Goal: Information Seeking & Learning: Get advice/opinions

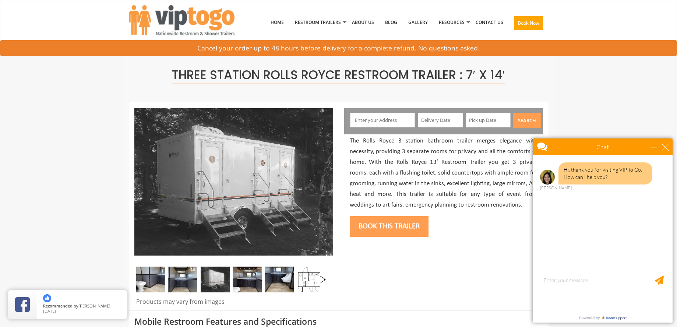
click at [155, 278] on img at bounding box center [150, 280] width 29 height 26
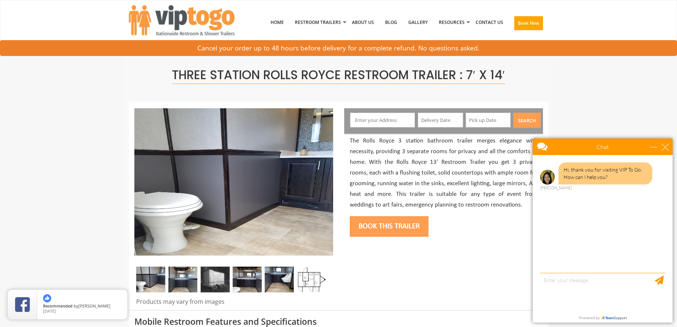
click at [183, 277] on img at bounding box center [182, 280] width 29 height 26
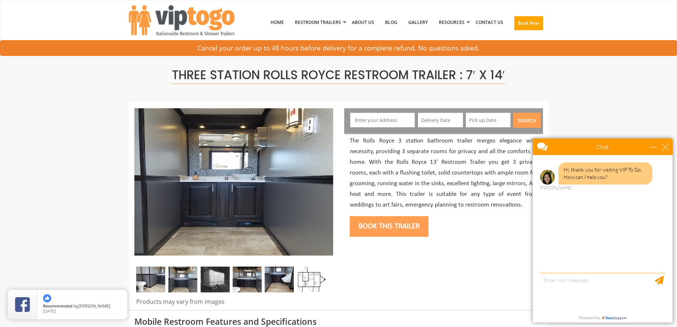
click at [219, 281] on img at bounding box center [215, 280] width 29 height 26
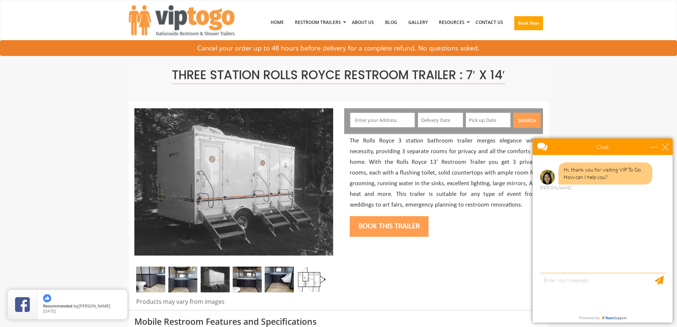
click at [244, 277] on img at bounding box center [247, 280] width 29 height 26
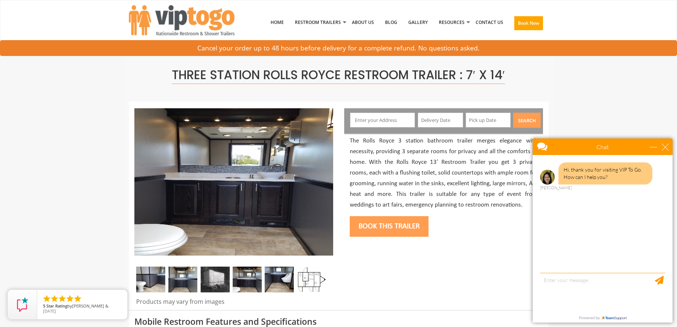
click at [278, 280] on img at bounding box center [279, 280] width 29 height 26
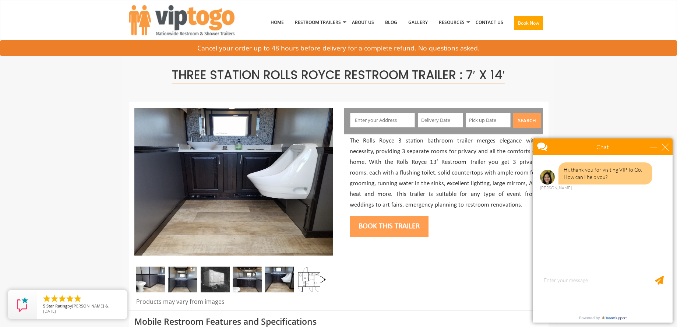
click at [308, 277] on img at bounding box center [311, 280] width 29 height 26
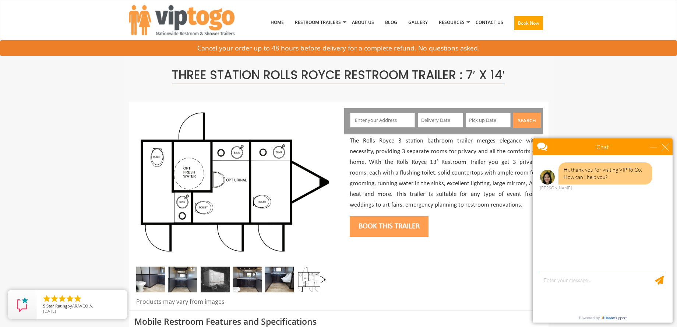
click at [165, 281] on img at bounding box center [150, 280] width 29 height 26
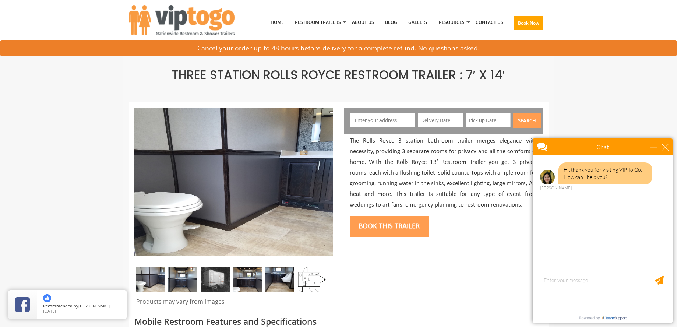
click at [184, 278] on img at bounding box center [182, 280] width 29 height 26
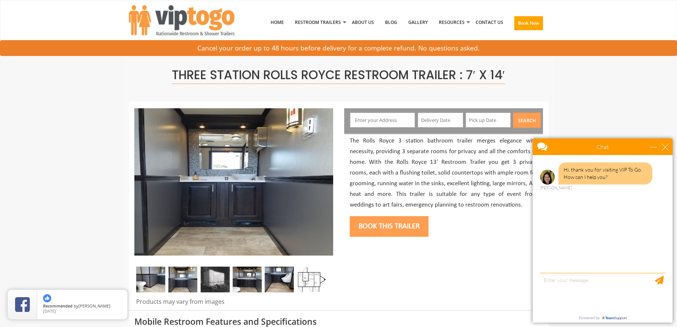
click at [207, 275] on img at bounding box center [215, 280] width 29 height 26
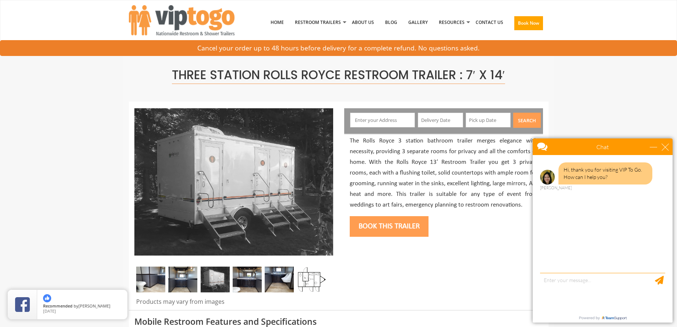
click at [235, 274] on img at bounding box center [247, 280] width 29 height 26
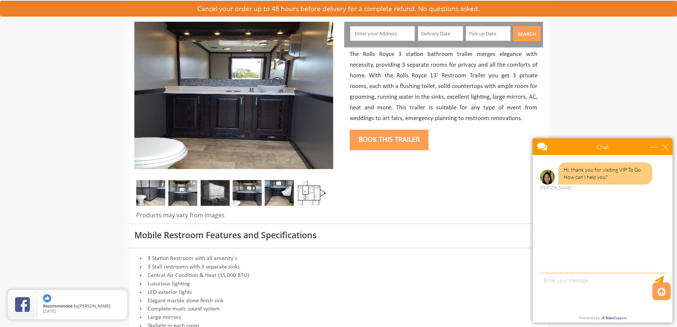
scroll to position [74, 0]
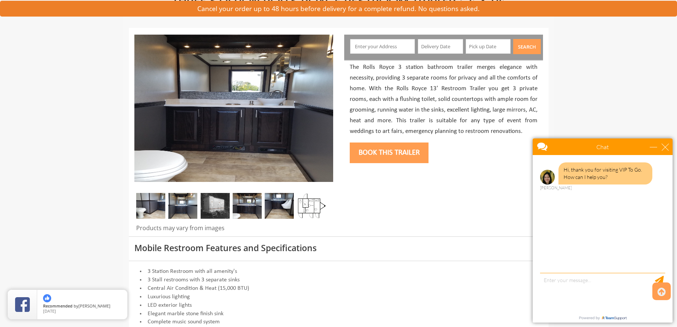
click at [252, 204] on img at bounding box center [247, 206] width 29 height 26
click at [220, 209] on img at bounding box center [215, 206] width 29 height 26
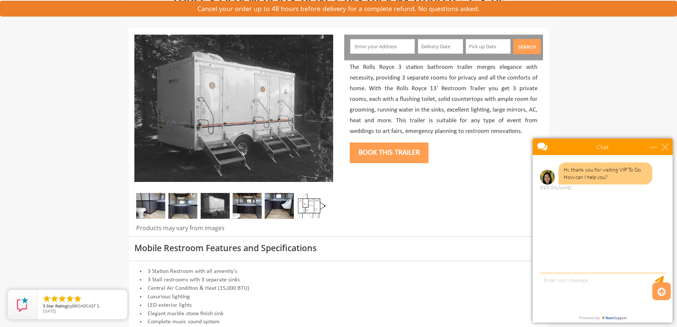
click at [181, 210] on img at bounding box center [182, 206] width 29 height 26
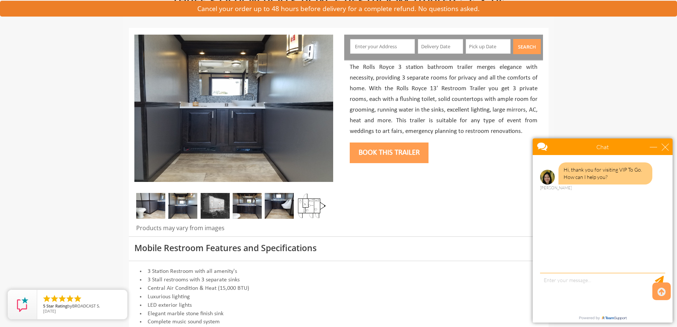
click at [148, 214] on img at bounding box center [150, 206] width 29 height 26
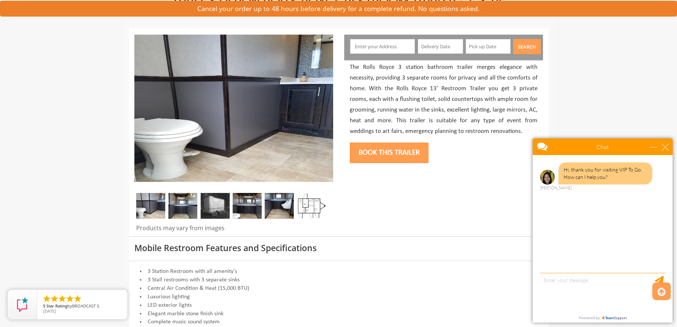
click at [183, 214] on img at bounding box center [182, 206] width 29 height 26
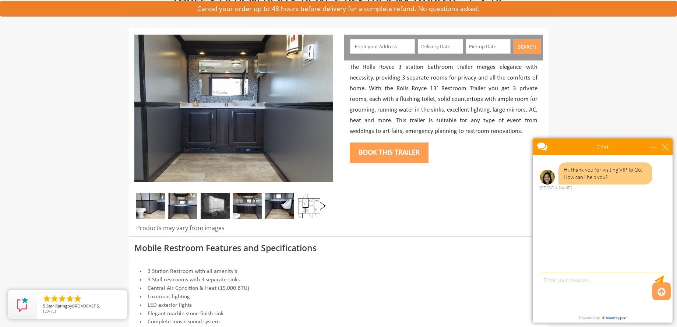
click at [221, 214] on img at bounding box center [215, 206] width 29 height 26
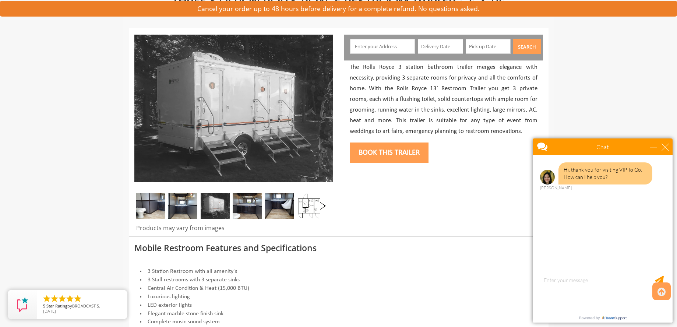
click at [243, 212] on img at bounding box center [247, 206] width 29 height 26
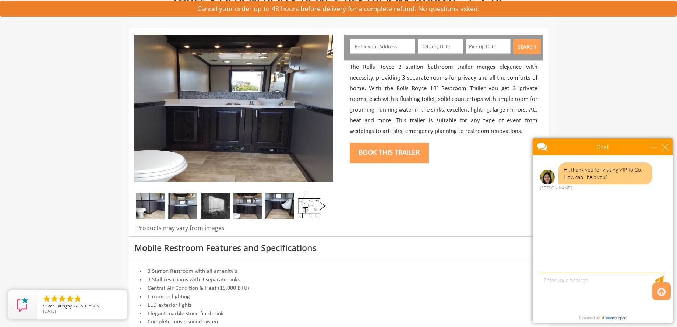
click at [273, 209] on img at bounding box center [279, 206] width 29 height 26
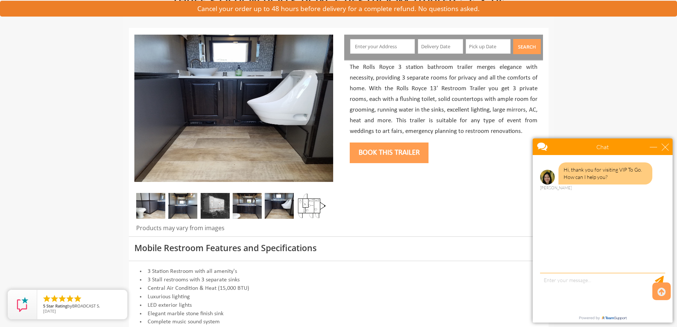
click at [299, 209] on img at bounding box center [311, 206] width 29 height 26
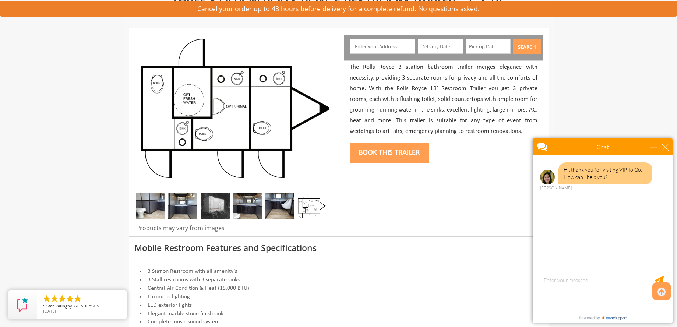
click at [270, 209] on img at bounding box center [279, 206] width 29 height 26
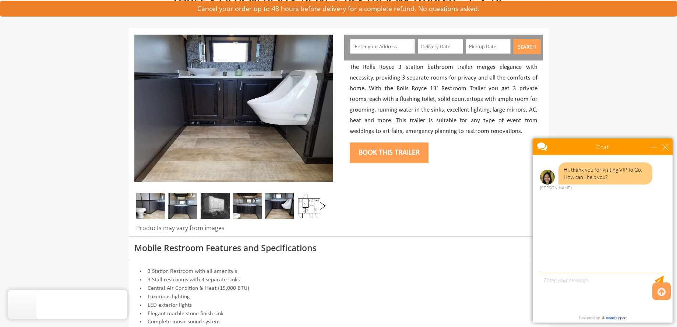
click at [238, 212] on img at bounding box center [247, 206] width 29 height 26
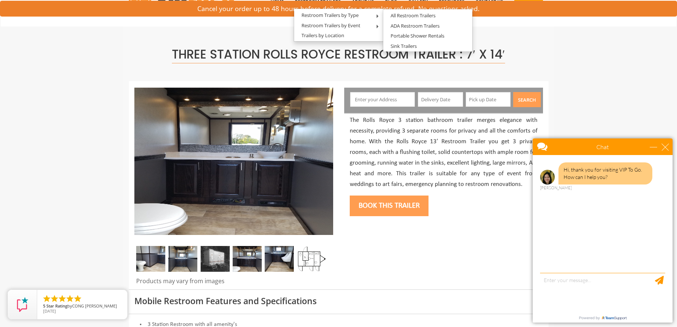
scroll to position [37, 0]
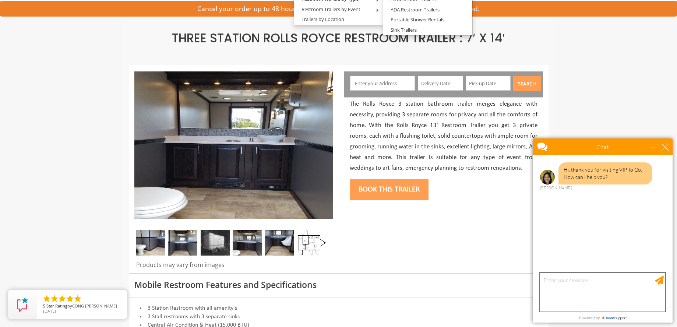
click at [582, 286] on textarea "type your message" at bounding box center [602, 292] width 125 height 39
click at [552, 279] on textarea "Hi - my wedding is next month in [GEOGRAPHIC_DATA], [GEOGRAPHIC_DATA]," at bounding box center [602, 292] width 125 height 39
click at [648, 281] on textarea "Hi! My wedding is next month in [GEOGRAPHIC_DATA], [GEOGRAPHIC_DATA]," at bounding box center [602, 292] width 125 height 39
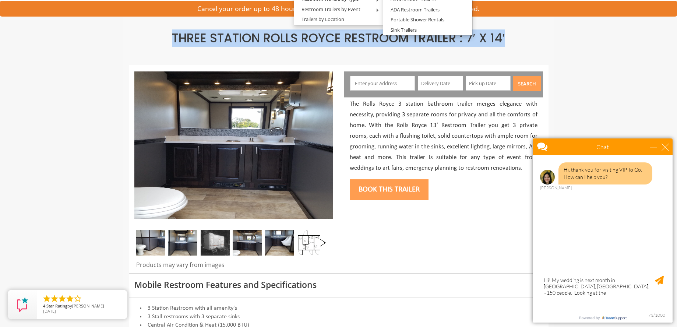
drag, startPoint x: 172, startPoint y: 35, endPoint x: 528, endPoint y: 37, distance: 356.5
click at [528, 37] on h1 "Three Station Rolls Royce Restroom Trailer : 7′ x 14′" at bounding box center [338, 38] width 409 height 13
copy span "Three Station Rolls Royce Restroom Trailer : 7′ x 14′"
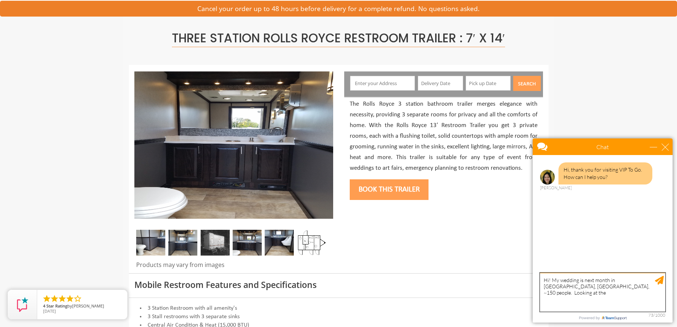
click at [605, 291] on textarea "Hi! My wedding is next month in [GEOGRAPHIC_DATA], [GEOGRAPHIC_DATA], ~150 peop…" at bounding box center [602, 292] width 125 height 39
paste textarea "THREE STATION ROLLS ROYCE RESTROOM TRAILER : 7′ X 14′ Read more at: [URL][DOMAI…"
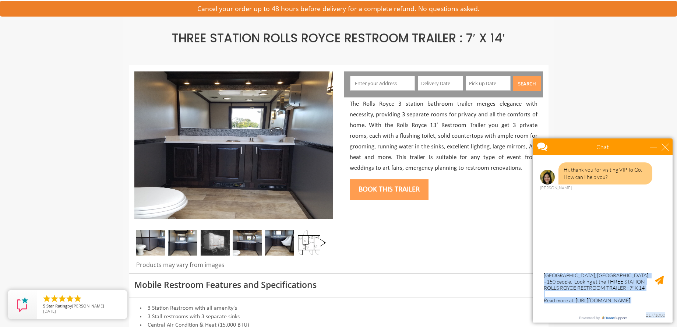
scroll to position [0, 0]
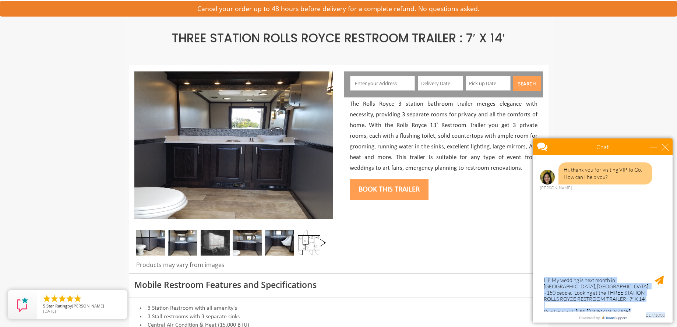
drag, startPoint x: 569, startPoint y: 302, endPoint x: 574, endPoint y: 285, distance: 17.2
click at [574, 285] on div "✕ Hi! My wedding is next month in [GEOGRAPHIC_DATA], [GEOGRAPHIC_DATA], ~150 pe…" at bounding box center [602, 292] width 125 height 39
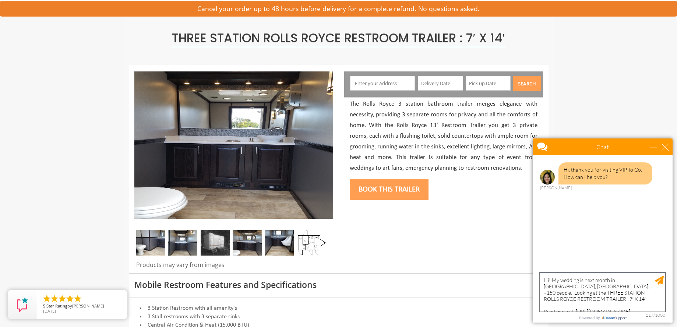
scroll to position [22, 0]
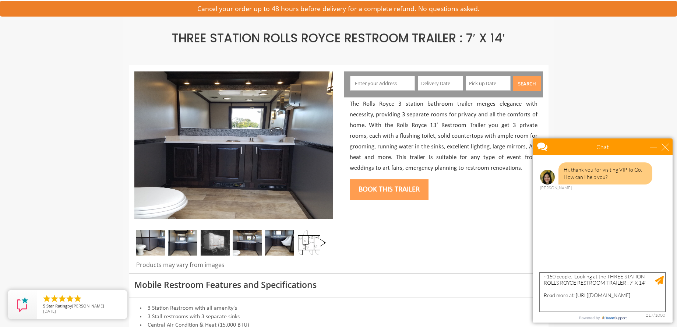
drag, startPoint x: 576, startPoint y: 286, endPoint x: 648, endPoint y: 333, distance: 86.5
click html "Chat Email Your Question * Email * Your Question * Hi, thank you for visiting V…"
drag, startPoint x: 579, startPoint y: 300, endPoint x: 615, endPoint y: 302, distance: 36.5
click at [579, 300] on textarea "Hi! My wedding is next month in [GEOGRAPHIC_DATA], [GEOGRAPHIC_DATA], ~150 peop…" at bounding box center [602, 292] width 125 height 39
click at [595, 296] on textarea "Hi! My wedding is next month in [GEOGRAPHIC_DATA], [GEOGRAPHIC_DATA], ~150 peop…" at bounding box center [602, 292] width 125 height 39
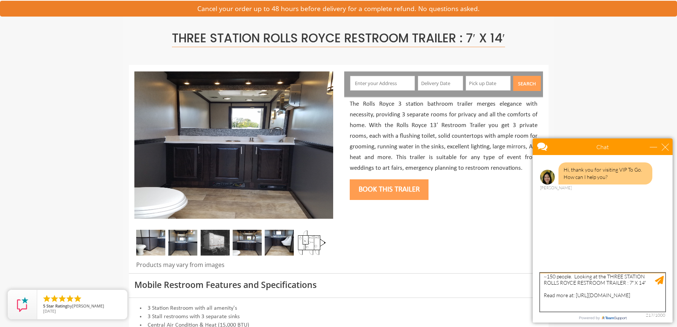
drag, startPoint x: 615, startPoint y: 296, endPoint x: 541, endPoint y: 281, distance: 75.5
click at [541, 281] on textarea "Hi! My wedding is next month in [GEOGRAPHIC_DATA], [GEOGRAPHIC_DATA], ~150 peop…" at bounding box center [602, 292] width 125 height 39
type textarea "Hi! My wedding is next month in [GEOGRAPHIC_DATA], [GEOGRAPHIC_DATA], ~150 peop…"
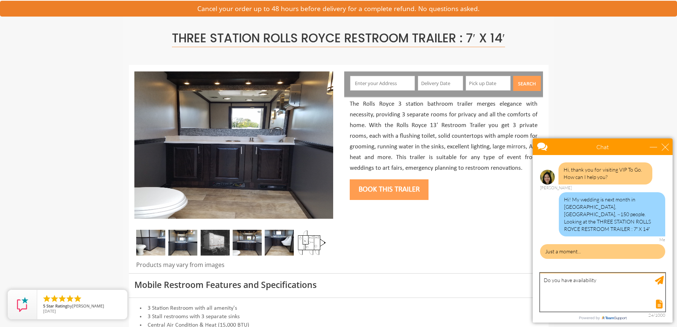
type textarea "Do you have availability?"
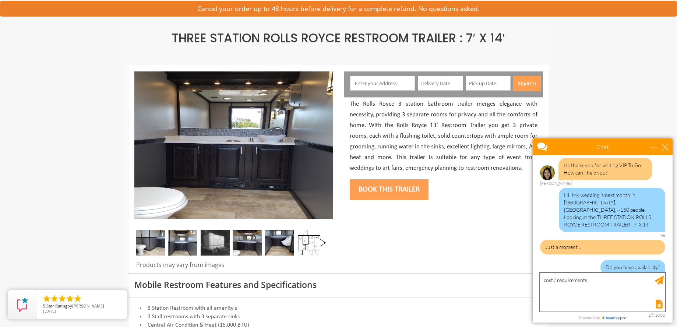
type textarea "cost / requirements?"
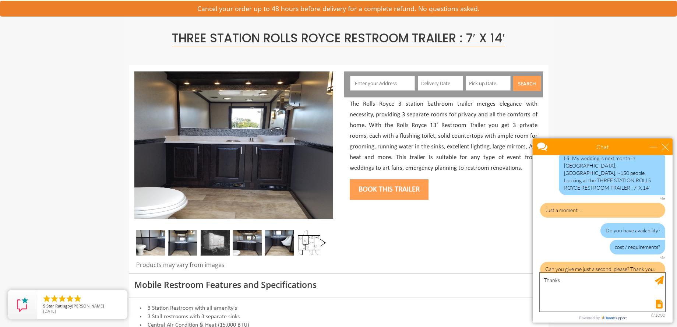
type textarea "Thanks!"
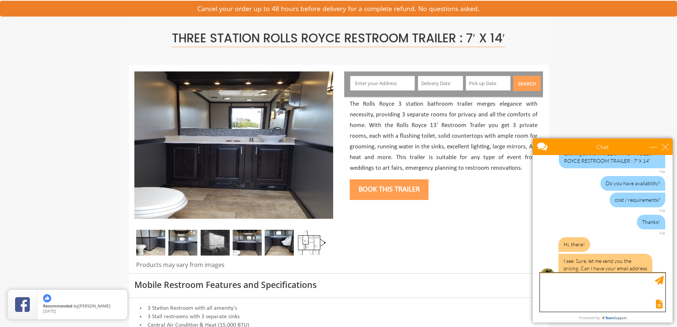
scroll to position [77, 0]
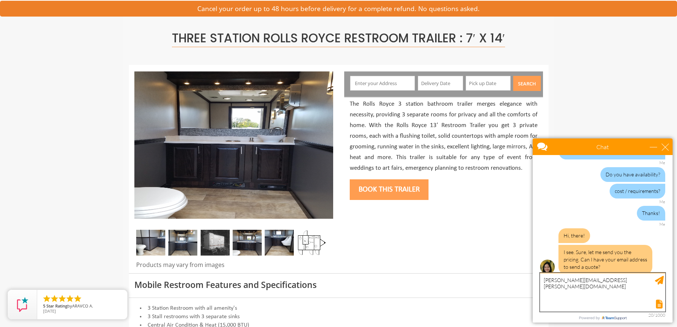
type textarea "[PERSON_NAME][EMAIL_ADDRESS][PERSON_NAME][DOMAIN_NAME]"
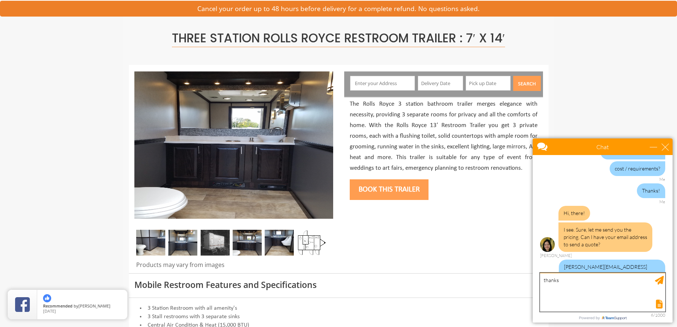
type textarea "thanks!"
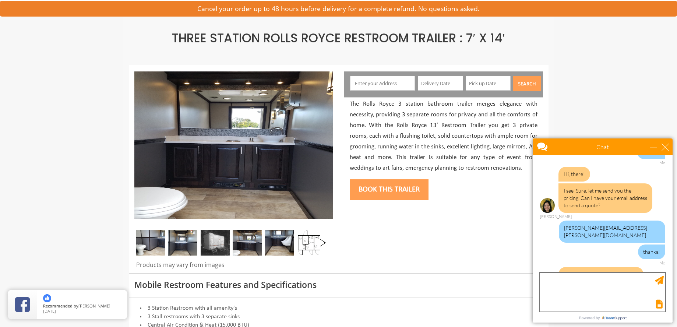
scroll to position [155, 0]
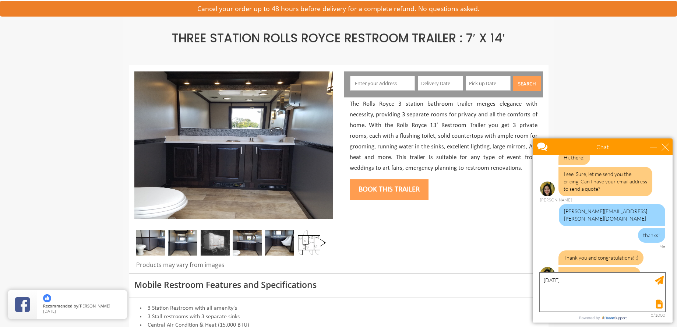
type textarea "[DATE]"
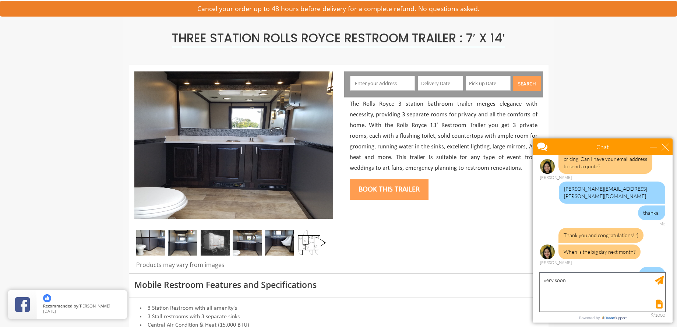
type textarea "very soon!"
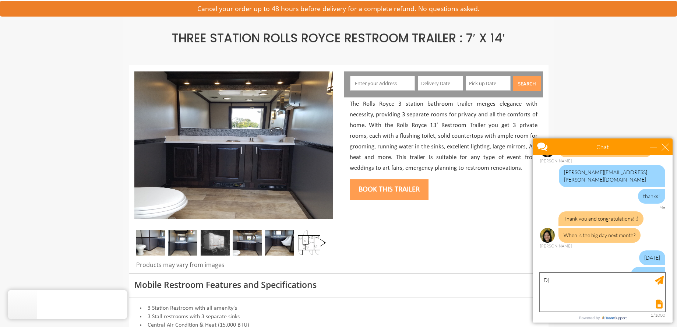
type textarea "D"
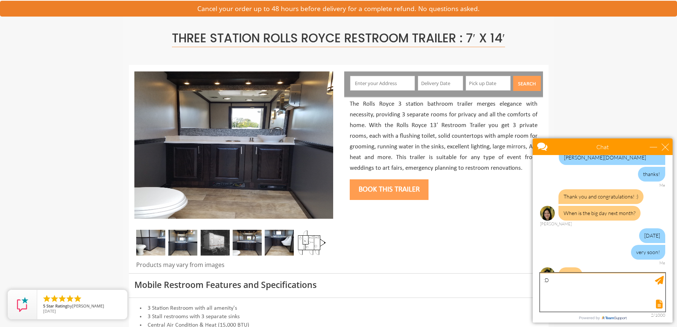
type textarea ":"
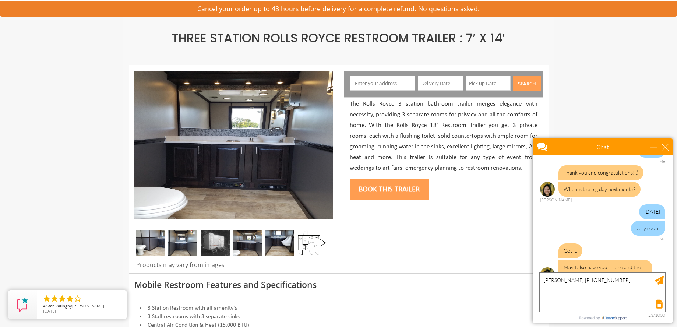
type textarea "[PERSON_NAME] [PHONE_NUMBER]"
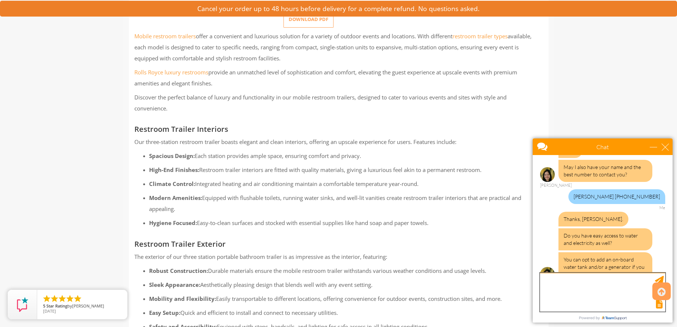
scroll to position [663, 0]
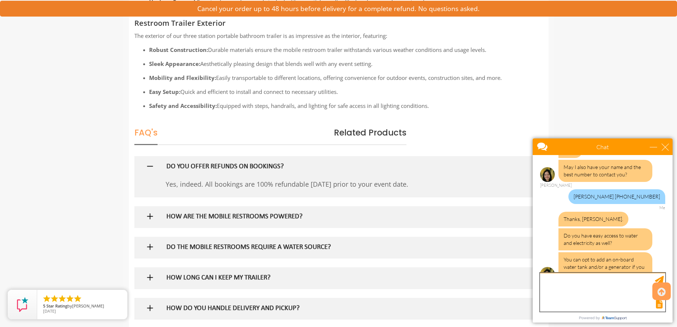
click at [591, 287] on textarea "type your message" at bounding box center [602, 292] width 125 height 39
type textarea "It will be in the drive"
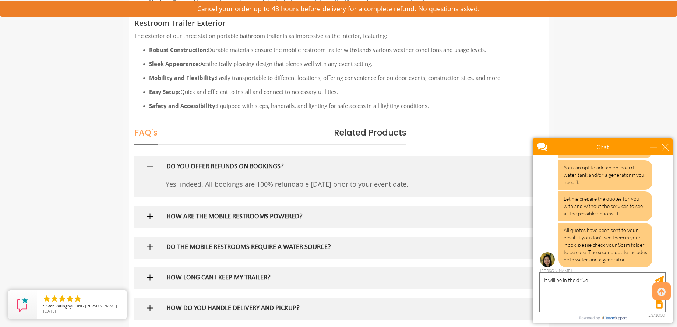
scroll to position [418, 0]
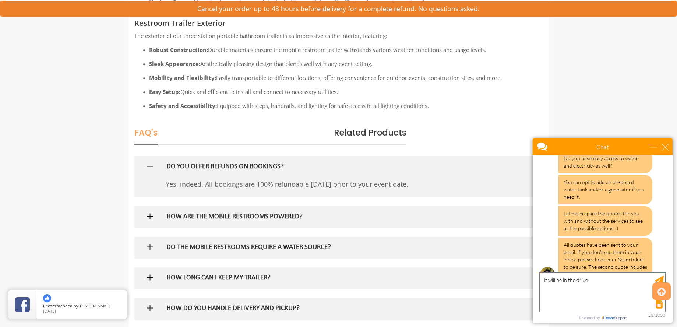
drag, startPoint x: 611, startPoint y: 285, endPoint x: 530, endPoint y: 286, distance: 81.4
click at [530, 286] on body "Chat Email [PERSON_NAME][EMAIL_ADDRESS][PERSON_NAME][DOMAIN_NAME] Your Question…" at bounding box center [602, 230] width 149 height 193
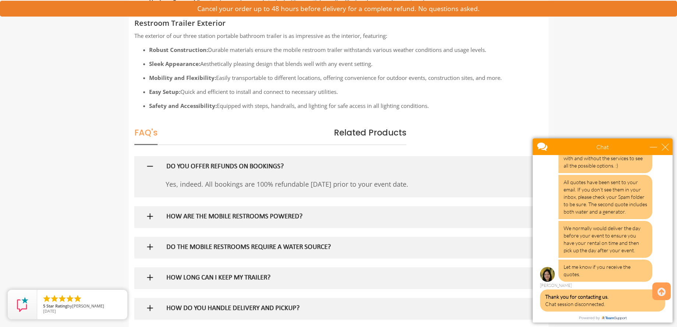
scroll to position [545, 0]
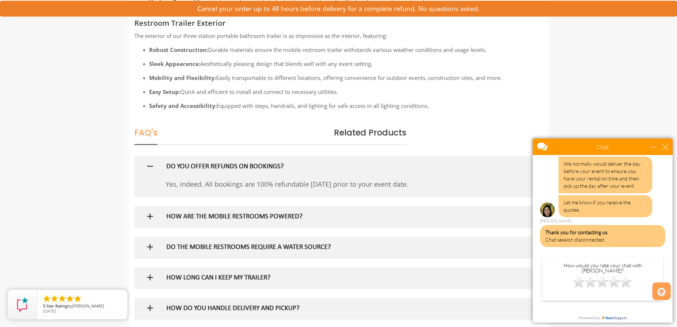
click at [583, 292] on div "How would you rate your chat with [PERSON_NAME]? CANCEL SUBMIT" at bounding box center [602, 290] width 125 height 75
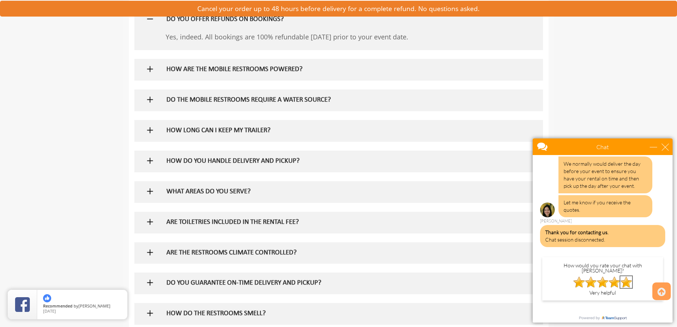
click at [626, 276] on img at bounding box center [627, 282] width 12 height 12
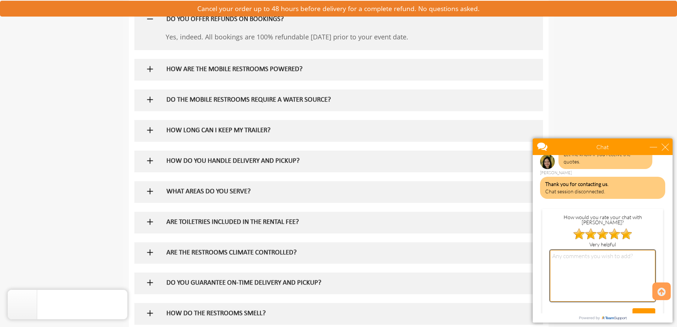
click at [593, 250] on textarea at bounding box center [602, 276] width 105 height 52
click at [601, 250] on textarea "very helpful! received he quotes" at bounding box center [602, 276] width 105 height 52
click at [627, 250] on textarea "very helpful! received the quotes" at bounding box center [602, 276] width 105 height 52
type textarea "very helpful! received the quotes already in my inbox"
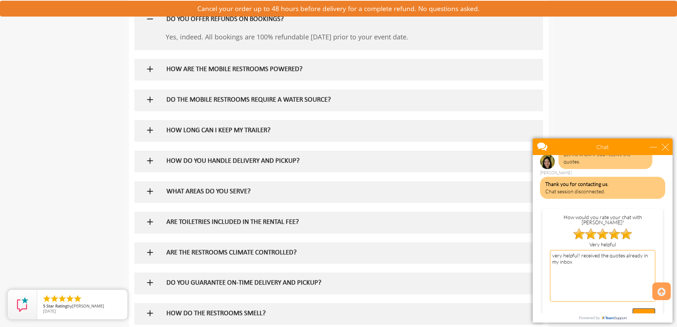
click at [636, 308] on input "SUBMIT" at bounding box center [644, 314] width 23 height 13
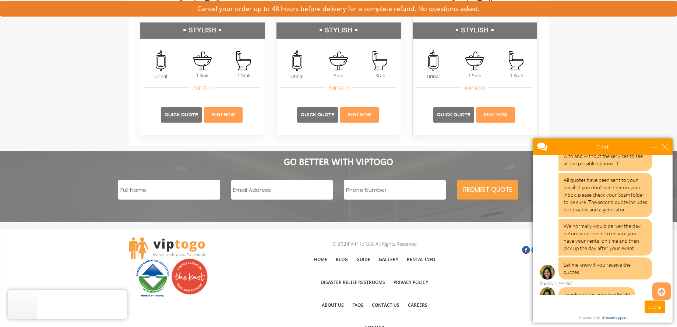
scroll to position [1510, 0]
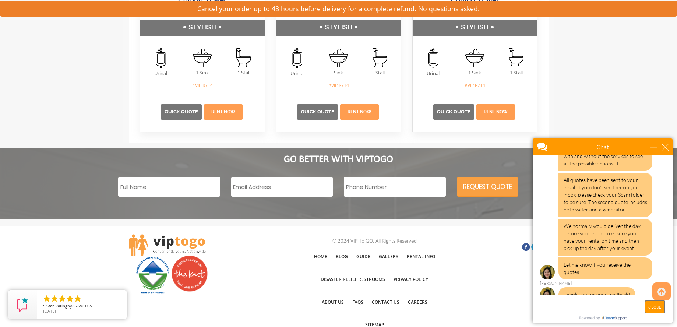
click at [656, 309] on input "CLOSE" at bounding box center [655, 307] width 21 height 13
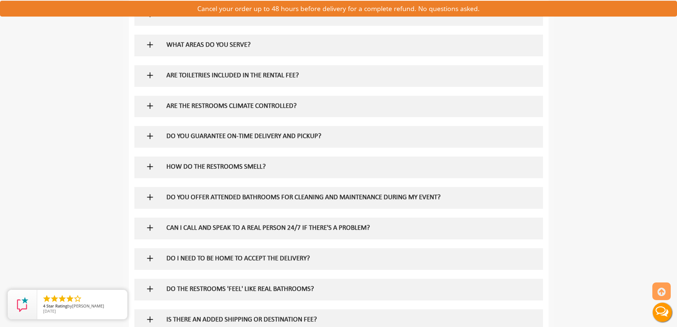
scroll to position [958, 0]
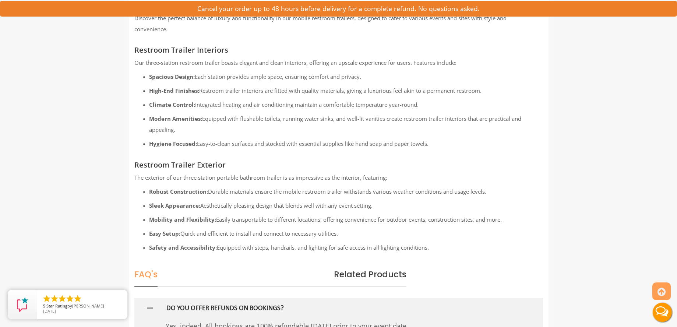
scroll to position [442, 0]
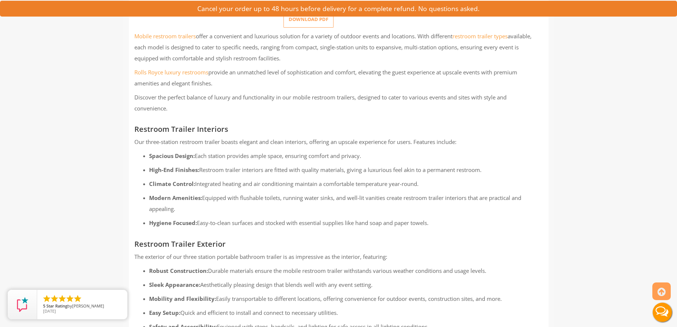
click at [665, 309] on button "Live Chat" at bounding box center [662, 312] width 29 height 29
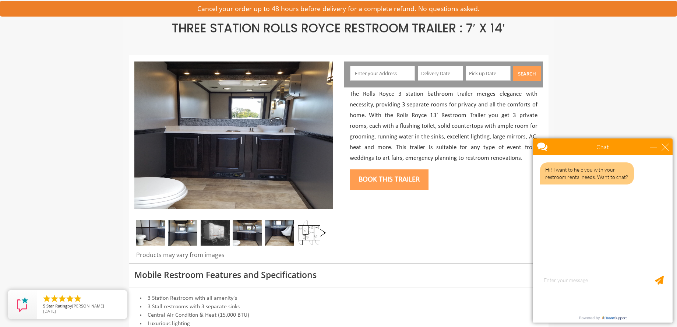
scroll to position [147, 0]
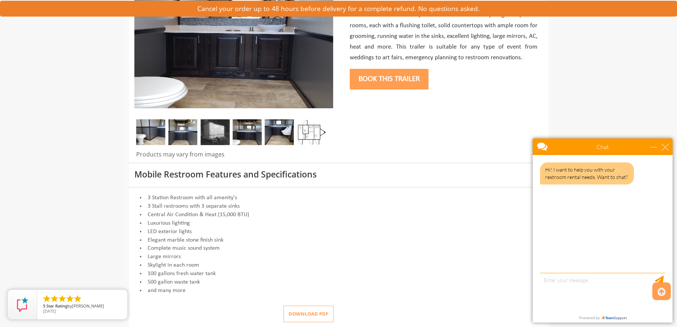
click at [319, 136] on img at bounding box center [311, 132] width 29 height 26
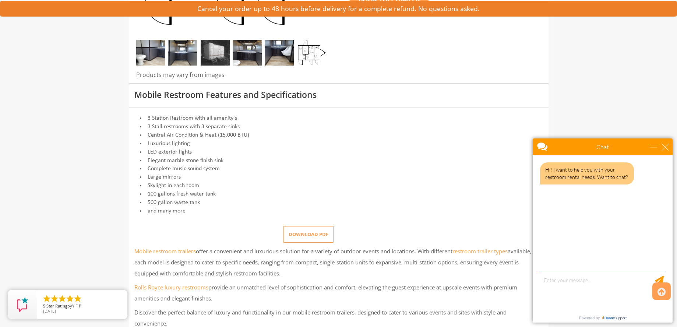
scroll to position [295, 0]
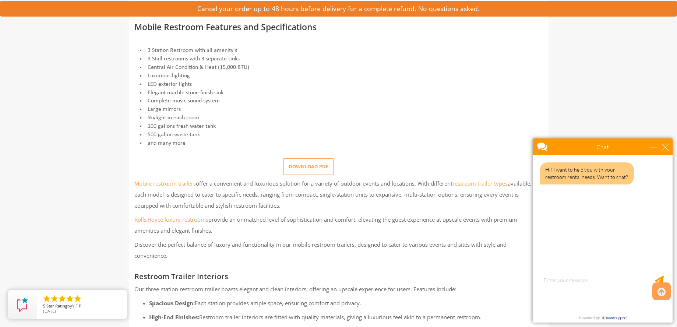
click at [309, 168] on button "Download pdf" at bounding box center [309, 166] width 50 height 17
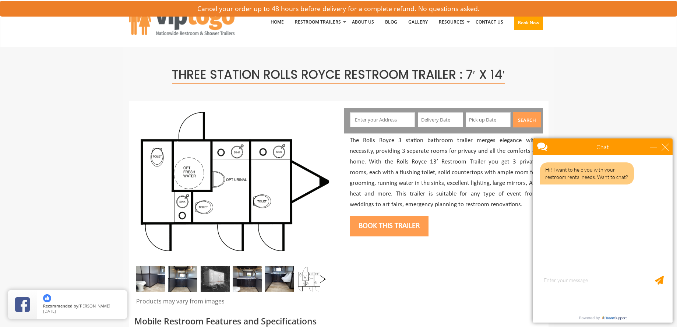
scroll to position [0, 0]
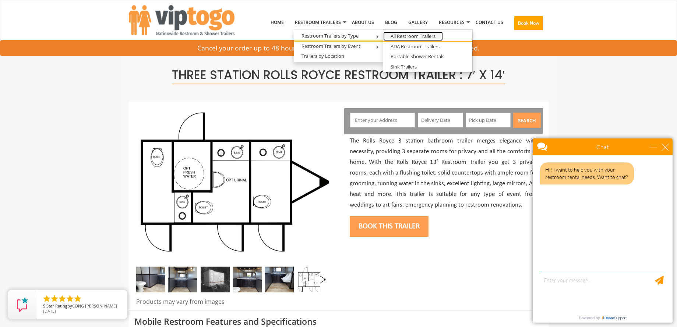
click at [418, 36] on link "All Restroom Trailers" at bounding box center [413, 36] width 60 height 9
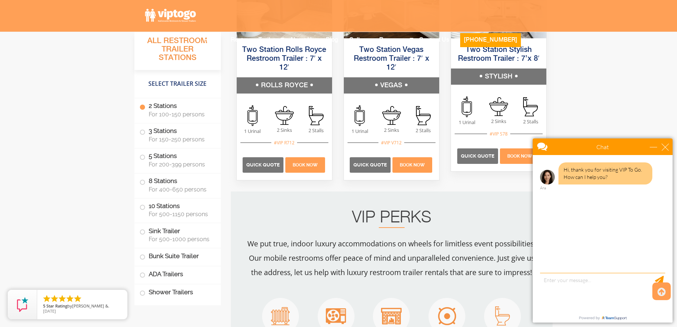
scroll to position [589, 0]
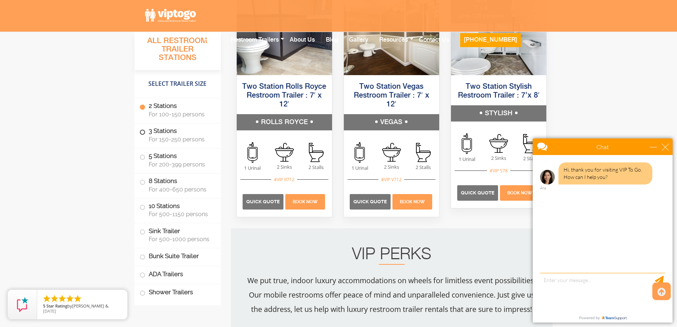
click at [141, 134] on span at bounding box center [142, 132] width 3 height 3
click at [144, 132] on span at bounding box center [142, 132] width 3 height 3
click at [143, 131] on span at bounding box center [142, 132] width 3 height 3
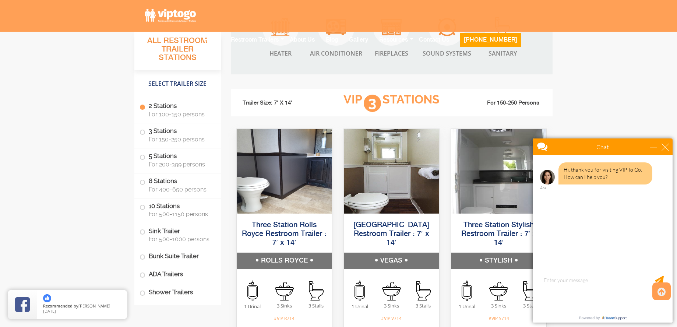
scroll to position [958, 0]
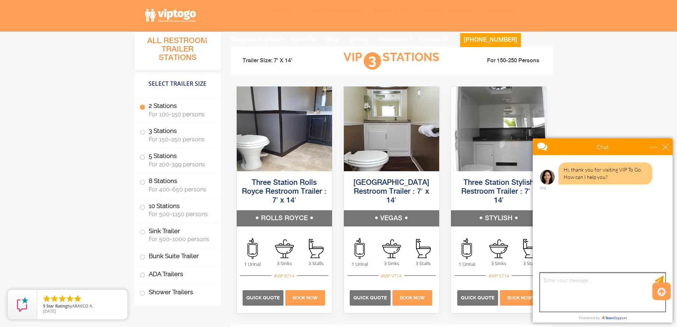
click at [585, 287] on textarea "type your message" at bounding box center [602, 292] width 125 height 39
type textarea "h"
click at [566, 287] on textarea "Hi - Anne just sent me a quote.. just hav a question.. does the three station r…" at bounding box center [602, 292] width 125 height 39
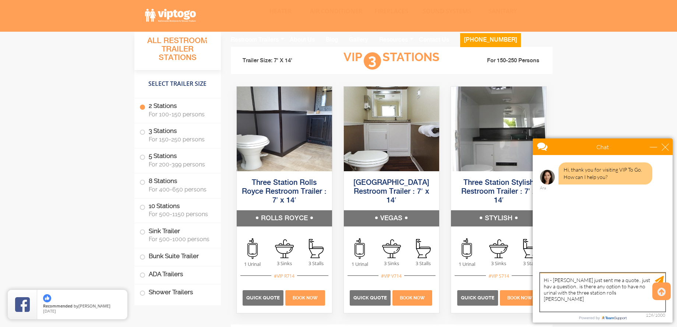
click at [621, 294] on textarea "Hi - Anne just sent me a quote.. just hav a question.. is there any option to h…" at bounding box center [602, 292] width 125 height 39
click at [609, 296] on textarea "Hi - Anne just sent me a quote.. just hav a question.. is there any option to h…" at bounding box center [602, 292] width 125 height 39
type textarea "Hi - Anne just sent me a quote.. just hav a question.. is there any option to h…"
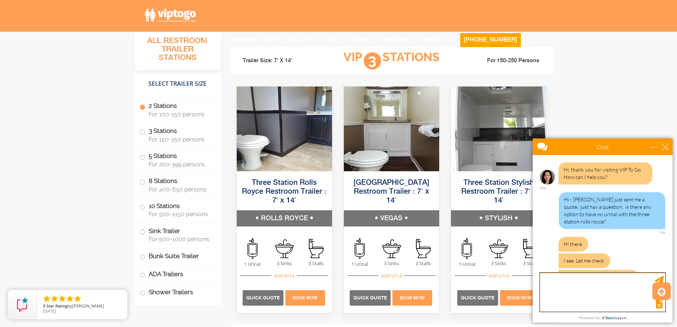
scroll to position [27, 0]
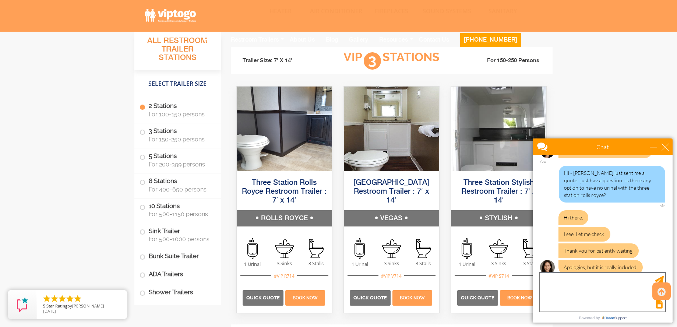
click at [603, 281] on textarea "type your message" at bounding box center [602, 292] width 125 height 39
type textarea "okay no problem"
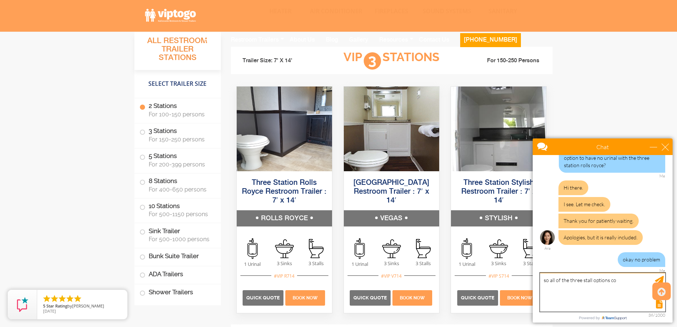
scroll to position [49, 0]
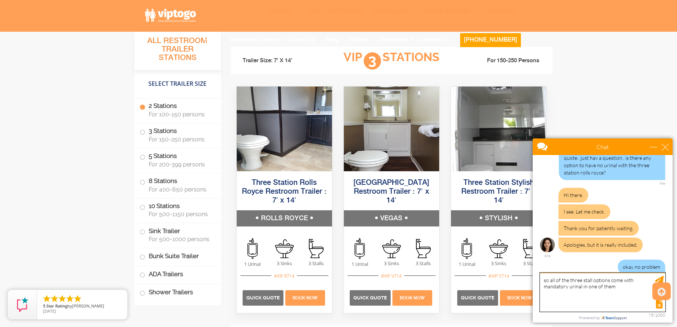
type textarea "so all of the three stall options come with mandatory urinal in one of them?"
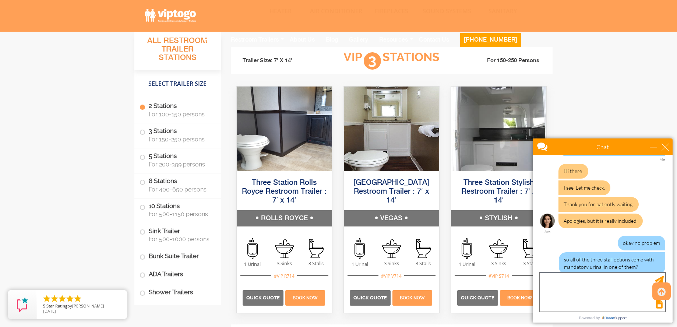
scroll to position [95, 0]
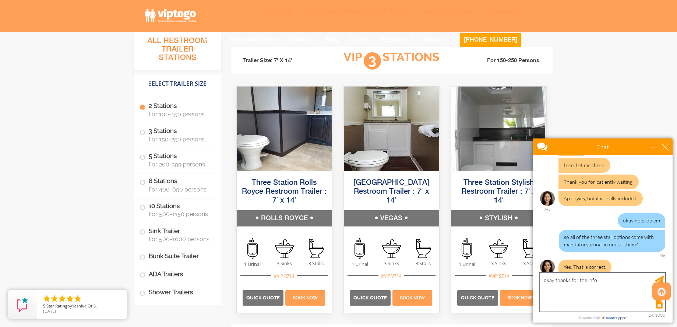
type textarea "okay thanks for the info!"
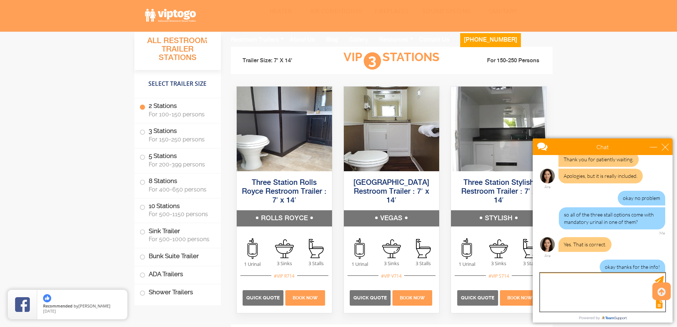
click at [584, 285] on textarea "type your message" at bounding box center [602, 292] width 125 height 39
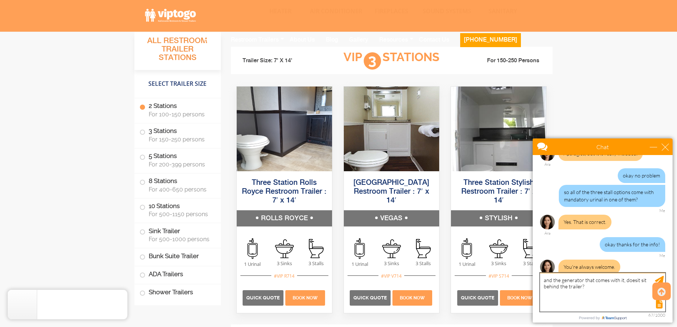
scroll to position [163, 0]
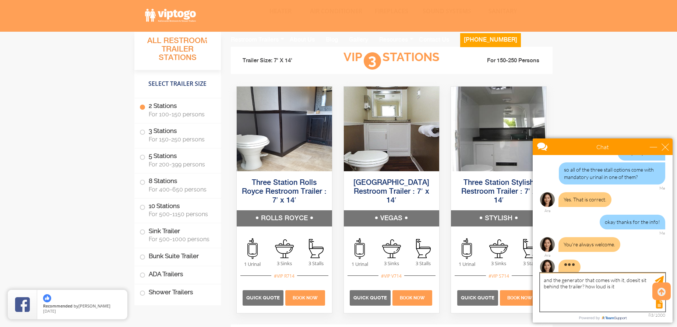
type textarea "and the generator that comes with it, doesit sit behind the trailer? how loud i…"
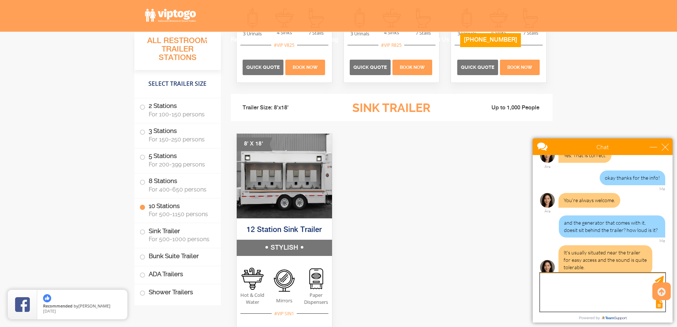
scroll to position [2062, 0]
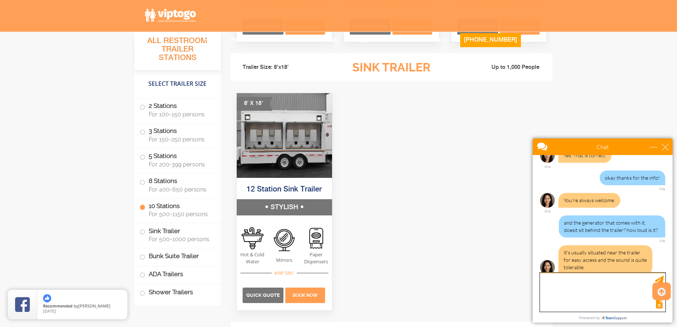
click at [568, 282] on textarea "type your message" at bounding box center [602, 292] width 125 height 39
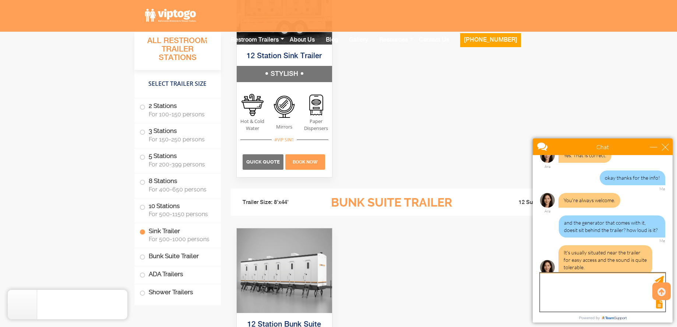
scroll to position [2210, 0]
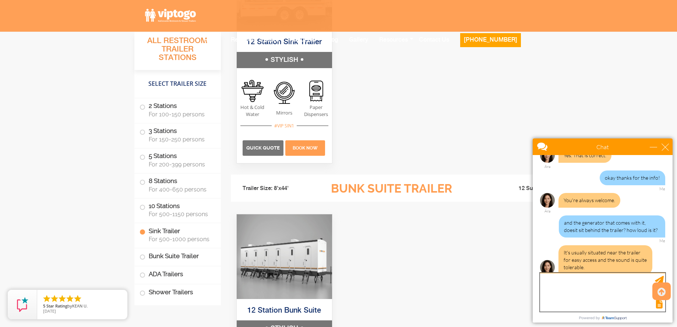
click at [562, 296] on textarea "type your message" at bounding box center [602, 292] width 125 height 39
type textarea "Okay thank you, Ara. Very helpful"
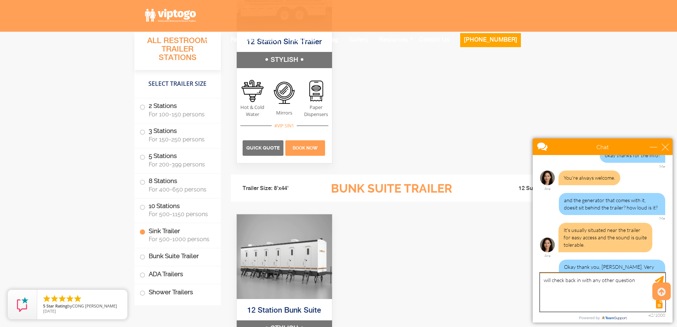
scroll to position [252, 0]
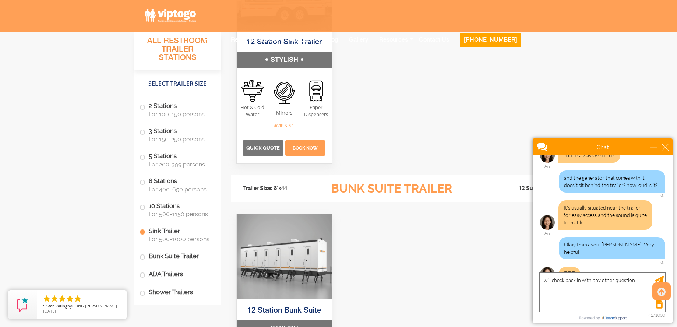
drag, startPoint x: 639, startPoint y: 281, endPoint x: 496, endPoint y: 277, distance: 142.2
click html "Chat Email derek.cacace@gmail.com Your Question * Email * derek.cacace@gmail.co…"
click at [556, 278] on textarea "if the tank is fully used, is it easy enough for" at bounding box center [602, 292] width 125 height 39
drag, startPoint x: 652, startPoint y: 284, endPoint x: 510, endPoint y: 270, distance: 142.8
click html "Chat Email derek.cacace@gmail.com Your Question * Email * derek.cacace@gmail.co…"
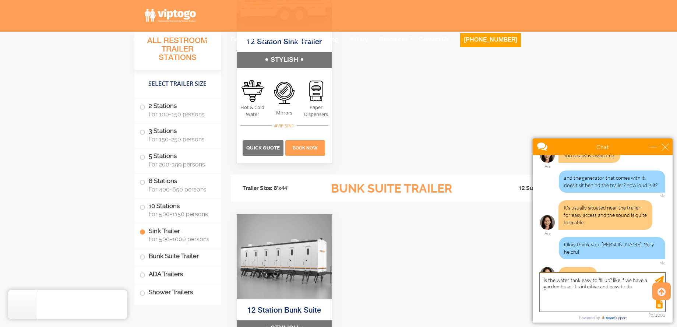
type textarea "is the water tank easy to fill up? like if we have a garden hose, it's intuitiv…"
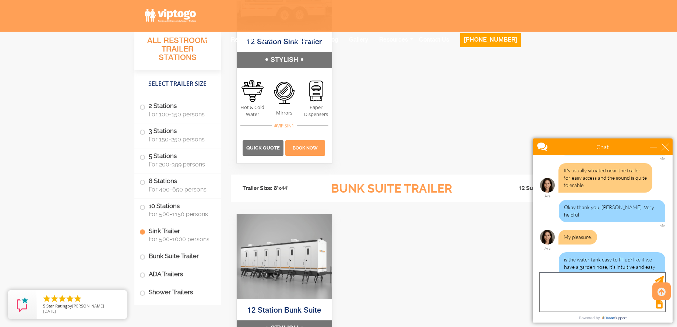
scroll to position [312, 0]
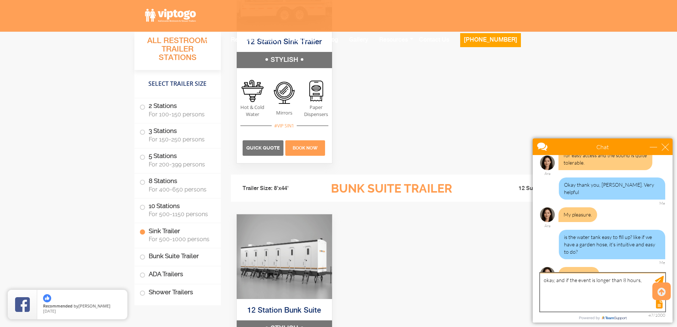
drag, startPoint x: 640, startPoint y: 281, endPoint x: 563, endPoint y: 281, distance: 76.2
click at [557, 279] on textarea "okay, and if the event is longer than 8 hours," at bounding box center [602, 292] width 125 height 39
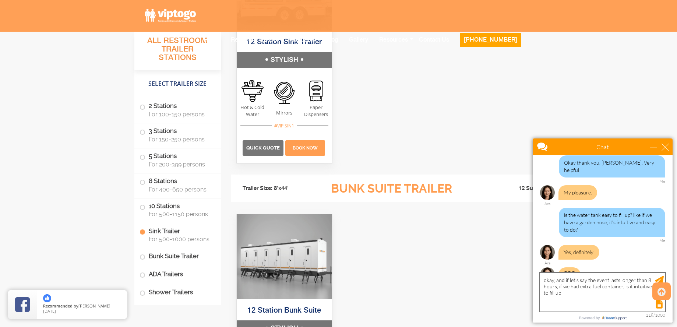
type textarea "okay, and if let's say the event lasts longer than 8 hours, if we had extra fue…"
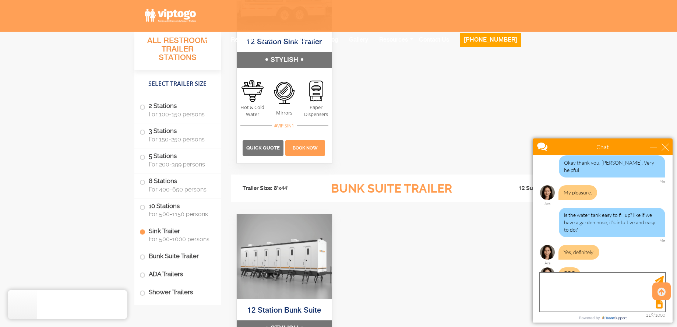
scroll to position [371, 0]
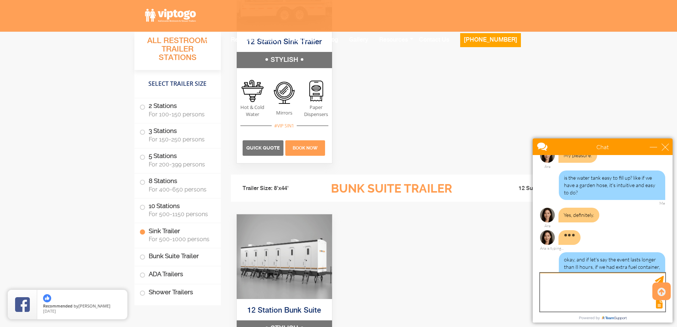
click at [606, 287] on textarea "type your message" at bounding box center [602, 292] width 125 height 39
click at [606, 283] on textarea "type your message" at bounding box center [602, 292] width 125 height 39
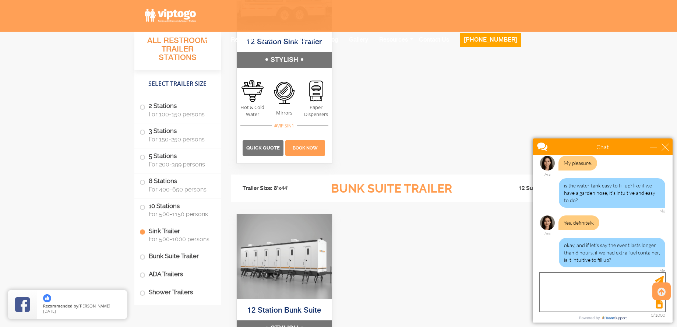
scroll to position [348, 0]
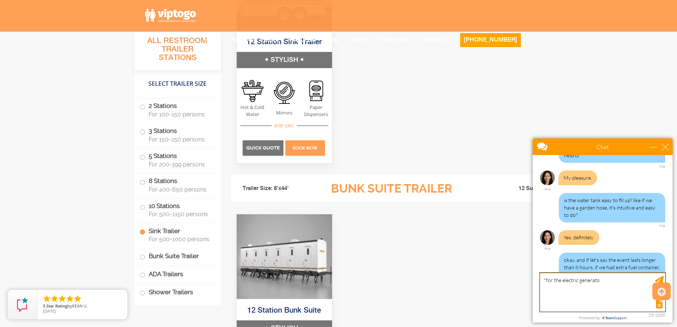
type textarea "*for the electric generator"
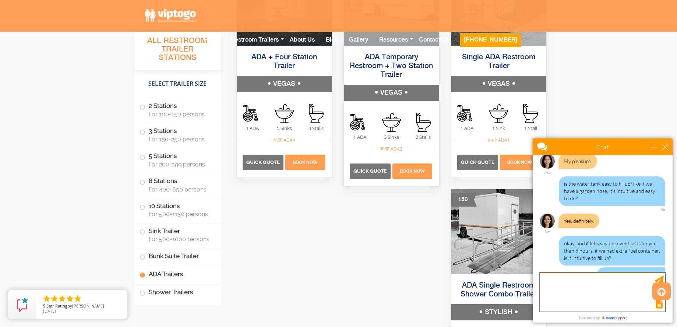
scroll to position [387, 0]
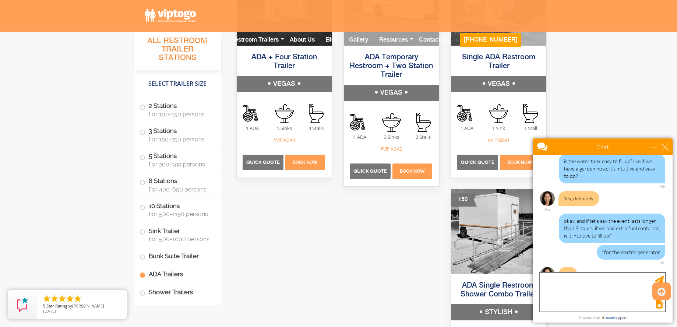
click at [570, 287] on textarea "type your message" at bounding box center [602, 292] width 125 height 39
click at [572, 286] on textarea "type your message" at bounding box center [602, 292] width 125 height 39
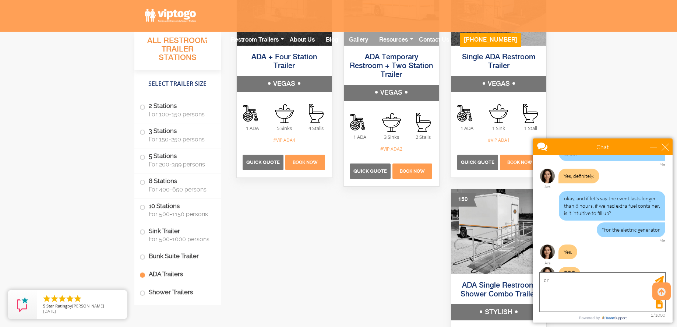
type textarea "o"
type textarea "is there an option that VIP to go bring an extra filled container of fuel -- an…"
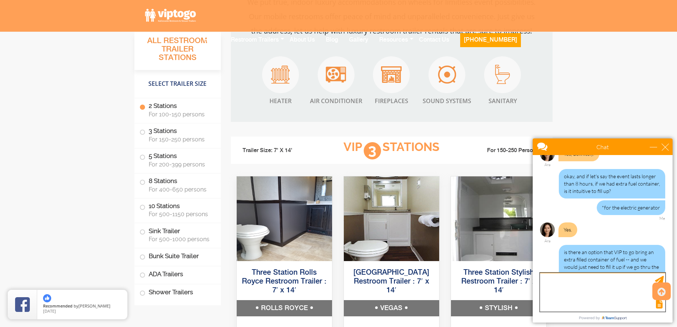
scroll to position [884, 0]
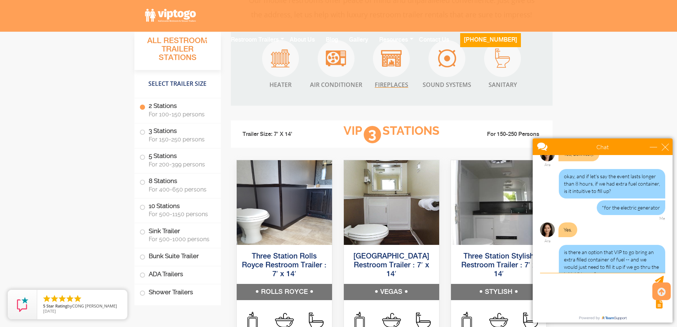
click at [388, 84] on span "Fireplaces" at bounding box center [391, 85] width 37 height 8
click at [393, 86] on span "Fireplaces" at bounding box center [391, 85] width 37 height 8
drag, startPoint x: 346, startPoint y: 89, endPoint x: 344, endPoint y: 82, distance: 6.6
click at [345, 88] on span "Air Conditioner" at bounding box center [336, 85] width 52 height 8
click at [344, 82] on span "Air Conditioner" at bounding box center [336, 85] width 52 height 8
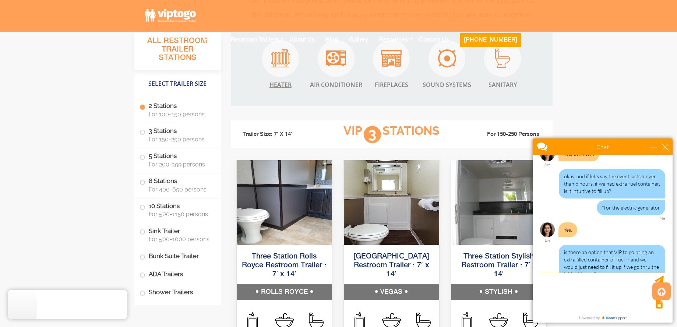
click at [275, 82] on span "Heater" at bounding box center [280, 85] width 37 height 8
click at [447, 87] on span "Sound Systems" at bounding box center [447, 85] width 49 height 8
click at [513, 84] on span "Sanitary" at bounding box center [502, 85] width 37 height 8
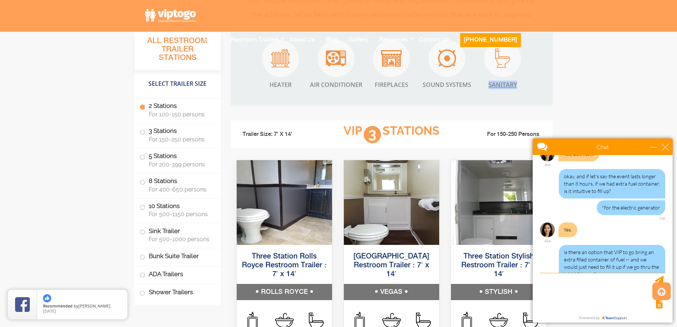
click at [513, 84] on span "Sanitary" at bounding box center [502, 85] width 37 height 8
click at [449, 84] on span "Sound Systems" at bounding box center [447, 85] width 49 height 8
click at [448, 84] on span "Sound Systems" at bounding box center [447, 85] width 49 height 8
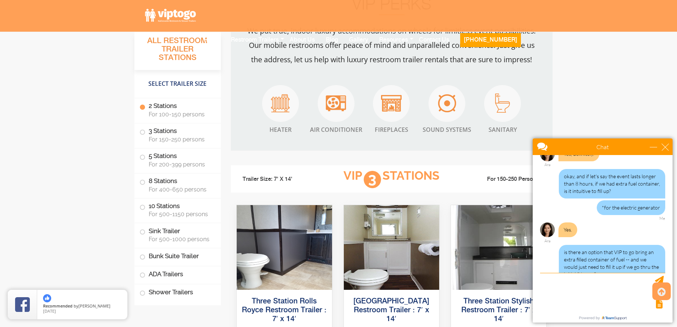
scroll to position [773, 0]
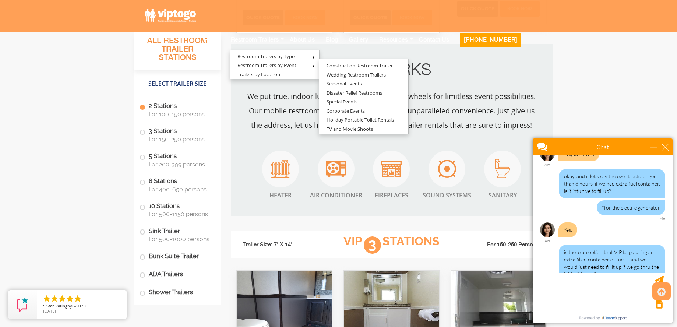
drag, startPoint x: 389, startPoint y: 197, endPoint x: 397, endPoint y: 197, distance: 8.1
click at [390, 197] on span "Fireplaces" at bounding box center [391, 195] width 37 height 8
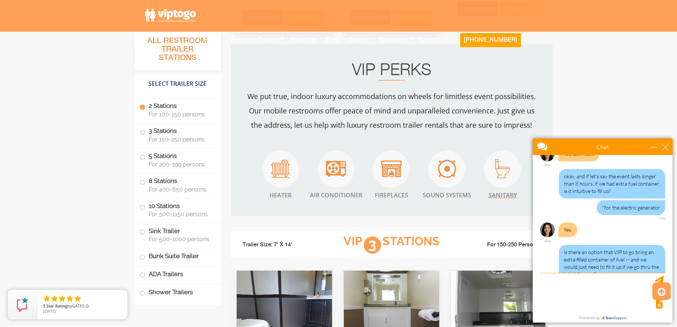
click at [515, 193] on span "Sanitary" at bounding box center [502, 195] width 37 height 8
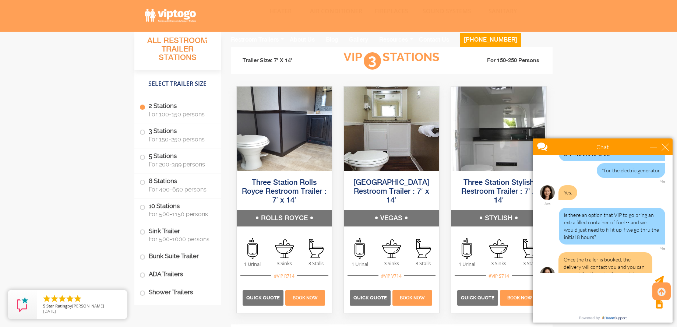
scroll to position [492, 0]
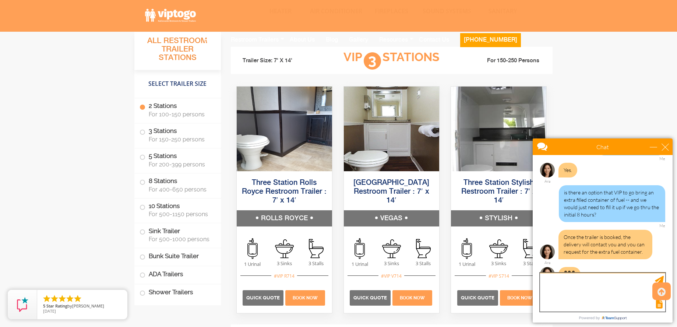
click at [606, 275] on textarea "type your message" at bounding box center [602, 292] width 125 height 39
type textarea "gotchya. Okay, thank you for answering all of my questions!"
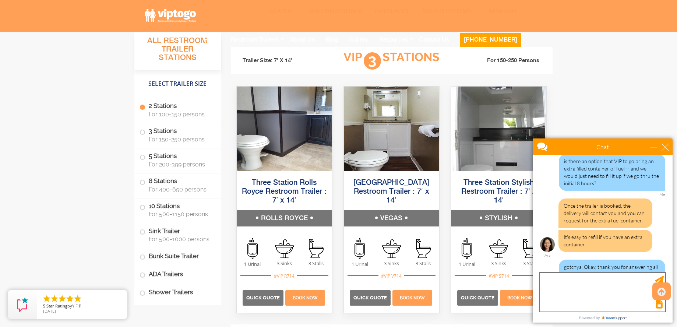
scroll to position [545, 0]
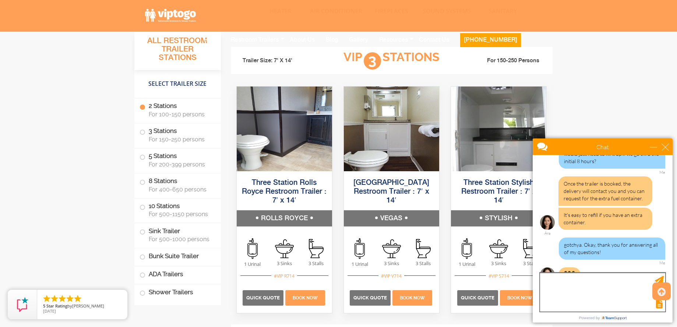
click at [597, 288] on textarea "type your message" at bounding box center [602, 292] width 125 height 39
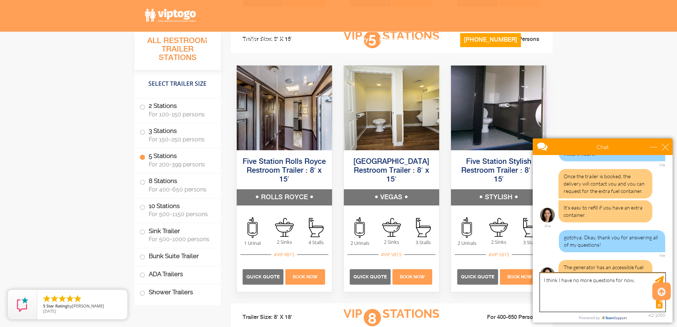
scroll to position [1363, 0]
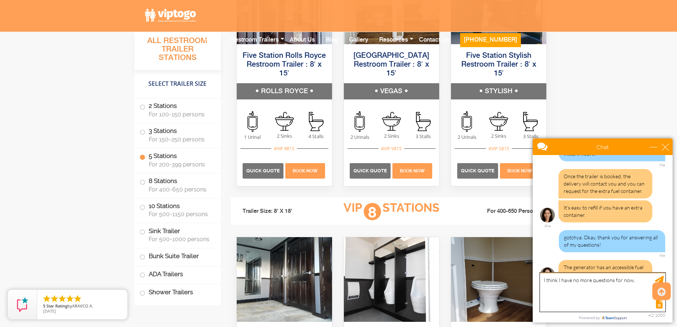
drag, startPoint x: 638, startPoint y: 281, endPoint x: 510, endPoint y: 275, distance: 127.9
click html "Chat Email derek.cacace@gmail.com Your Question * Email * derek.cacace@gmail.co…"
type textarea "sounds good"
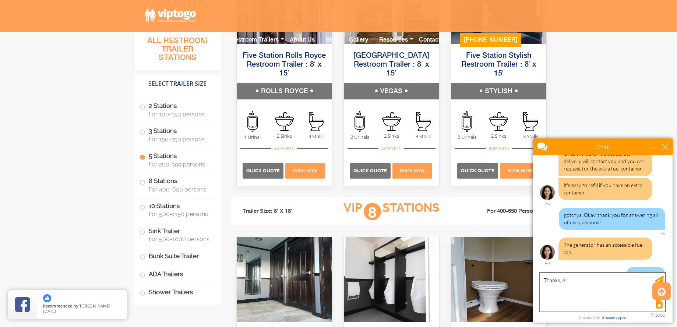
type textarea "Thanks, Ara"
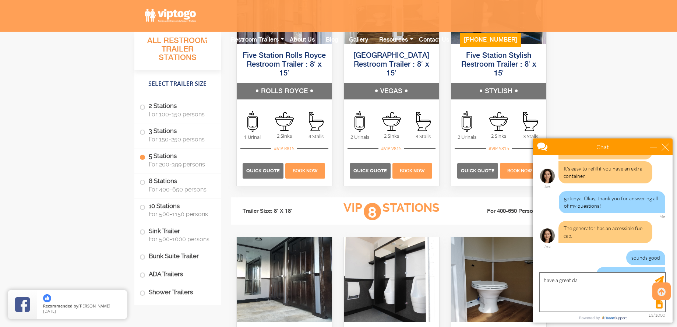
type textarea "have a great day"
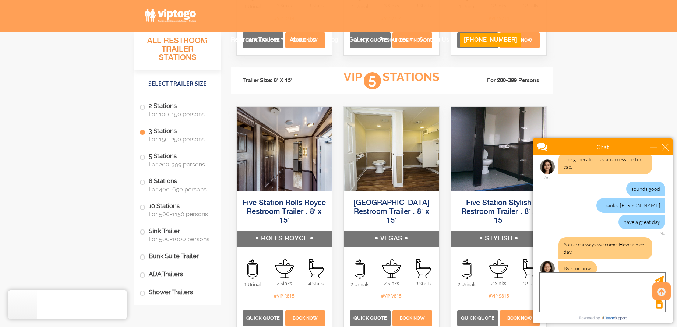
scroll to position [654, 0]
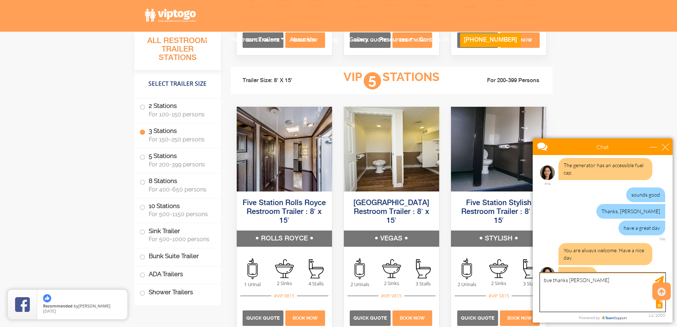
type textarea "bye thanks again"
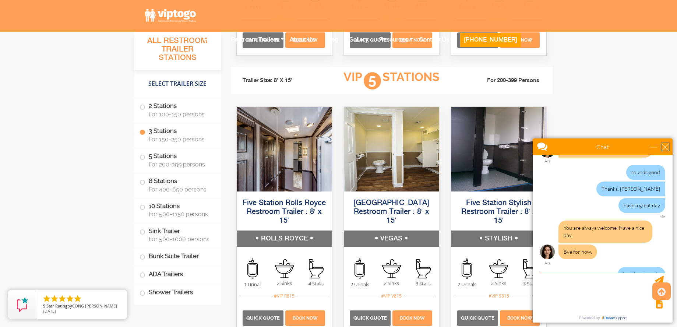
click at [666, 145] on div "close" at bounding box center [665, 146] width 7 height 7
type input "Continue Chat"
type input "End Chat"
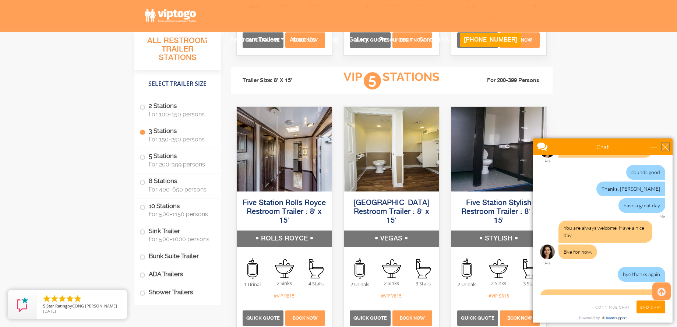
scroll to position [706, 0]
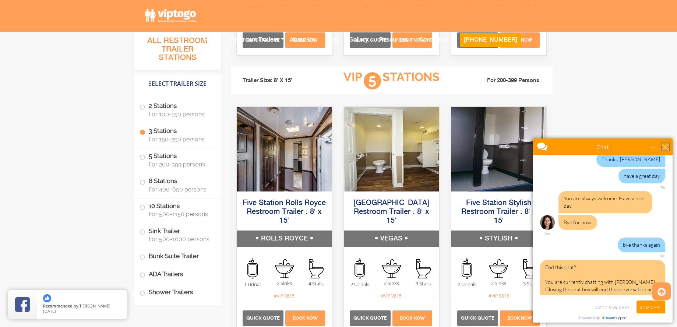
click at [666, 147] on div "close" at bounding box center [665, 146] width 7 height 7
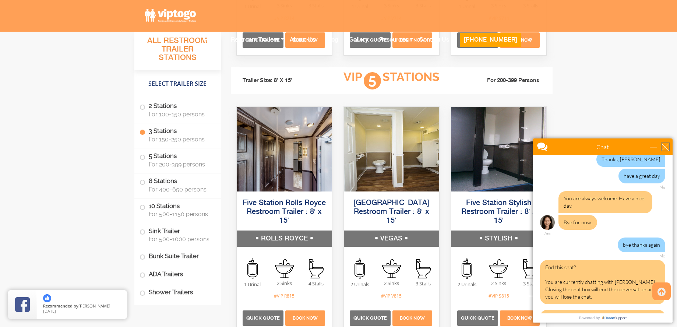
scroll to position [784, 0]
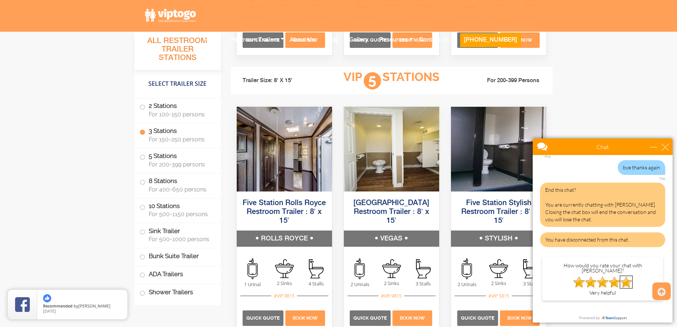
click at [629, 276] on img at bounding box center [627, 282] width 12 height 12
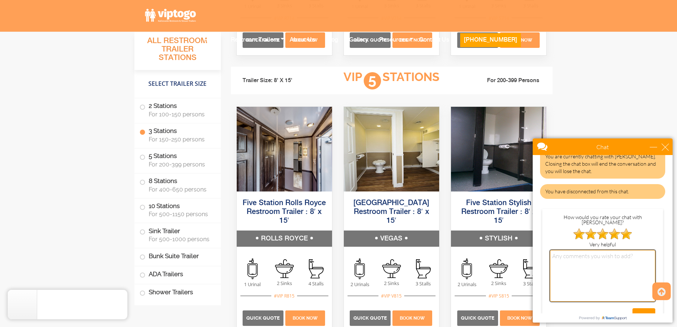
click at [615, 250] on textarea at bounding box center [602, 276] width 105 height 52
type textarea "s"
click at [572, 250] on textarea "very responsible and super helpful" at bounding box center [602, 276] width 105 height 52
type textarea "very responsive and super helpful"
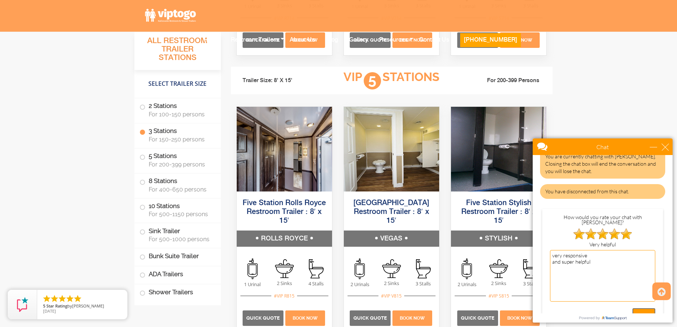
click at [644, 308] on input "SUBMIT" at bounding box center [644, 314] width 23 height 13
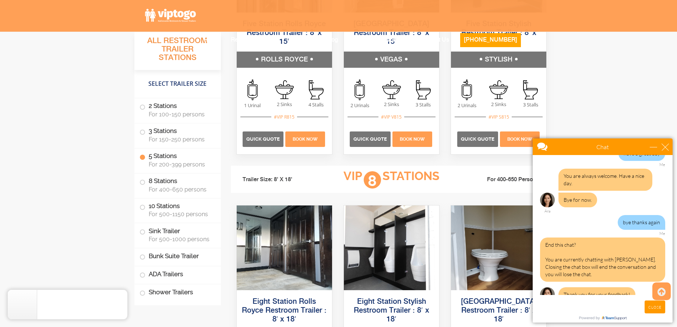
scroll to position [1399, 0]
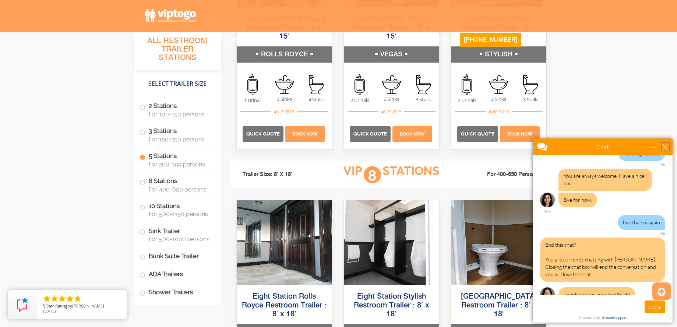
click at [665, 144] on div "close" at bounding box center [665, 146] width 7 height 7
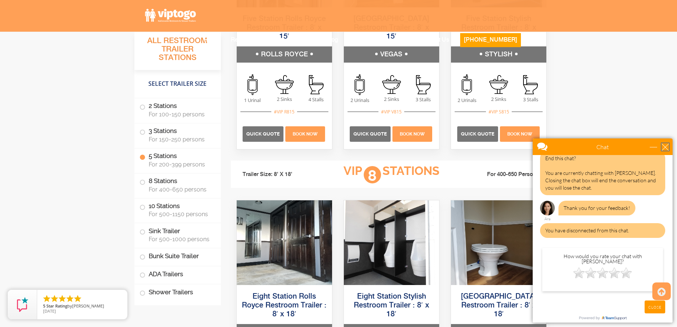
click at [662, 147] on div "close" at bounding box center [665, 146] width 7 height 7
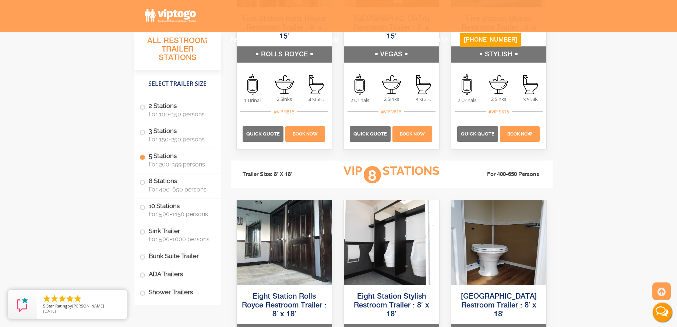
scroll to position [0, 0]
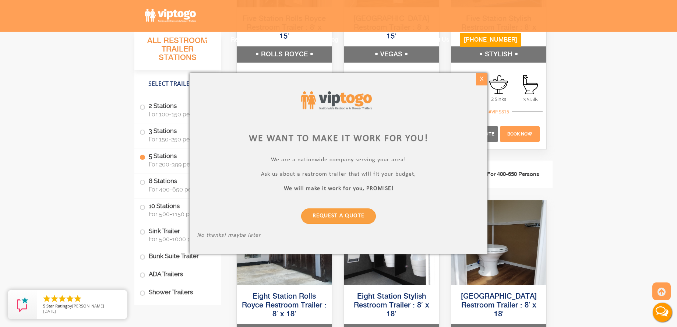
click at [482, 80] on div "X" at bounding box center [481, 79] width 11 height 13
